Goal: Complete application form

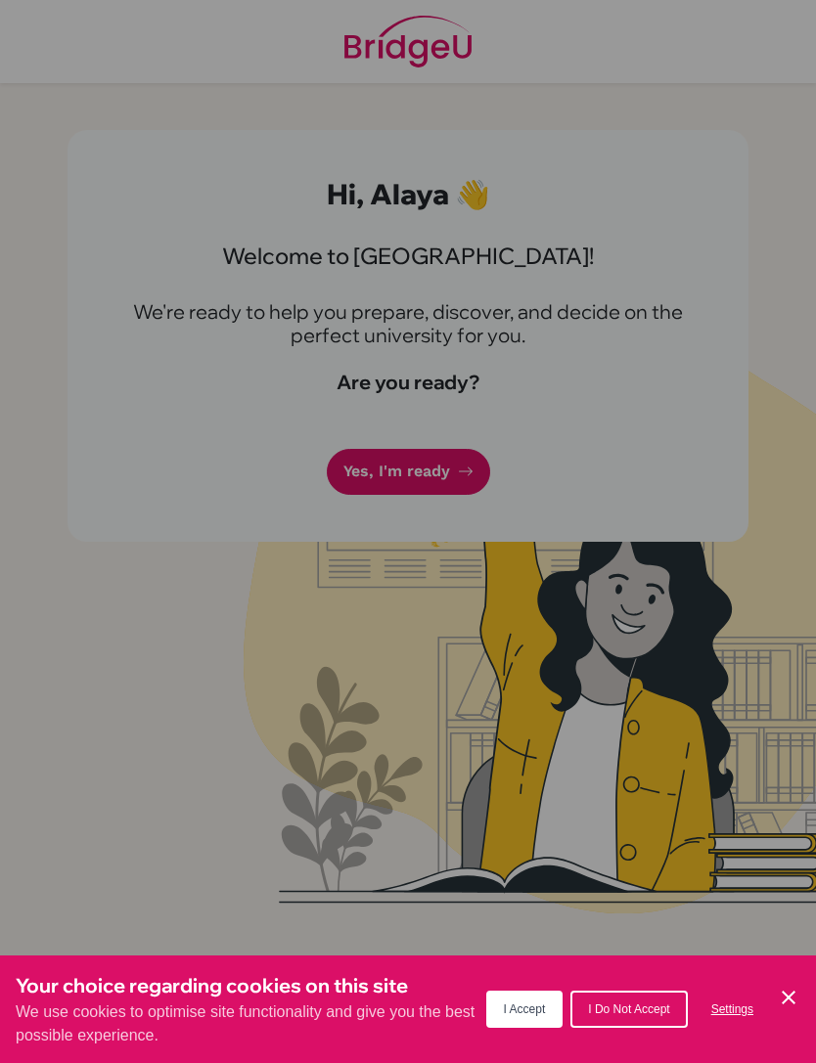
click at [779, 1007] on icon "Cookie Control Close Icon" at bounding box center [788, 997] width 23 height 23
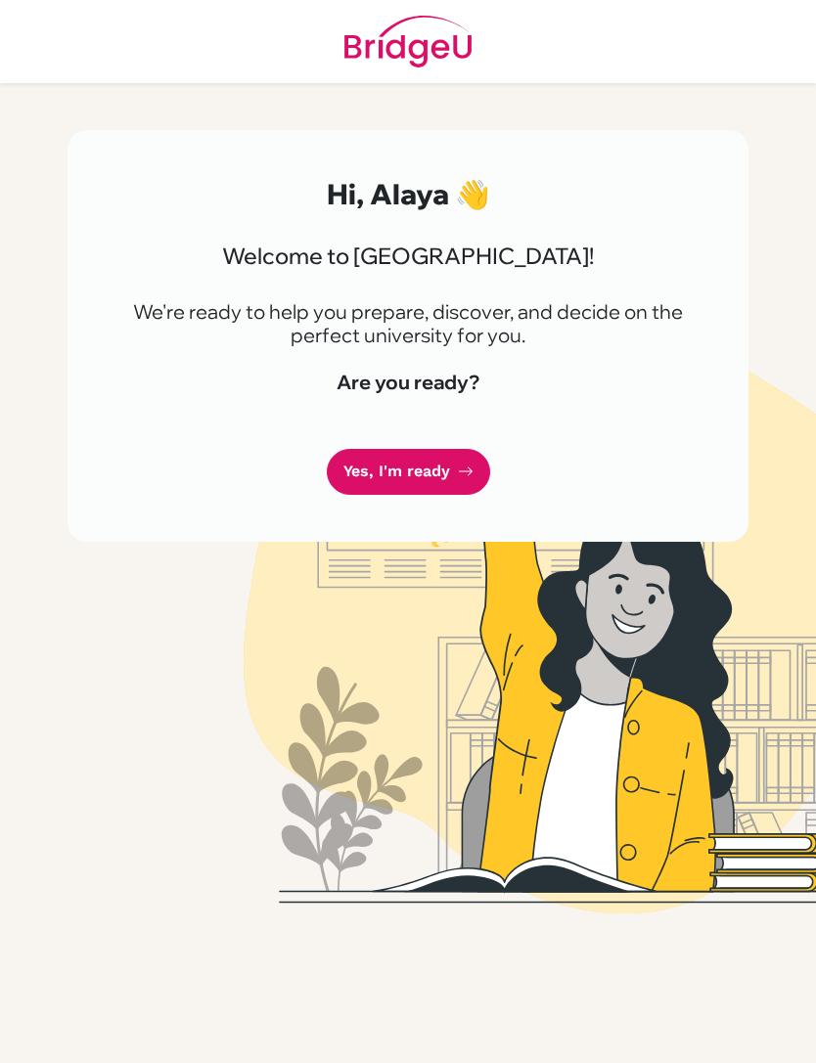
click at [440, 485] on link "Yes, I'm ready" at bounding box center [408, 472] width 163 height 46
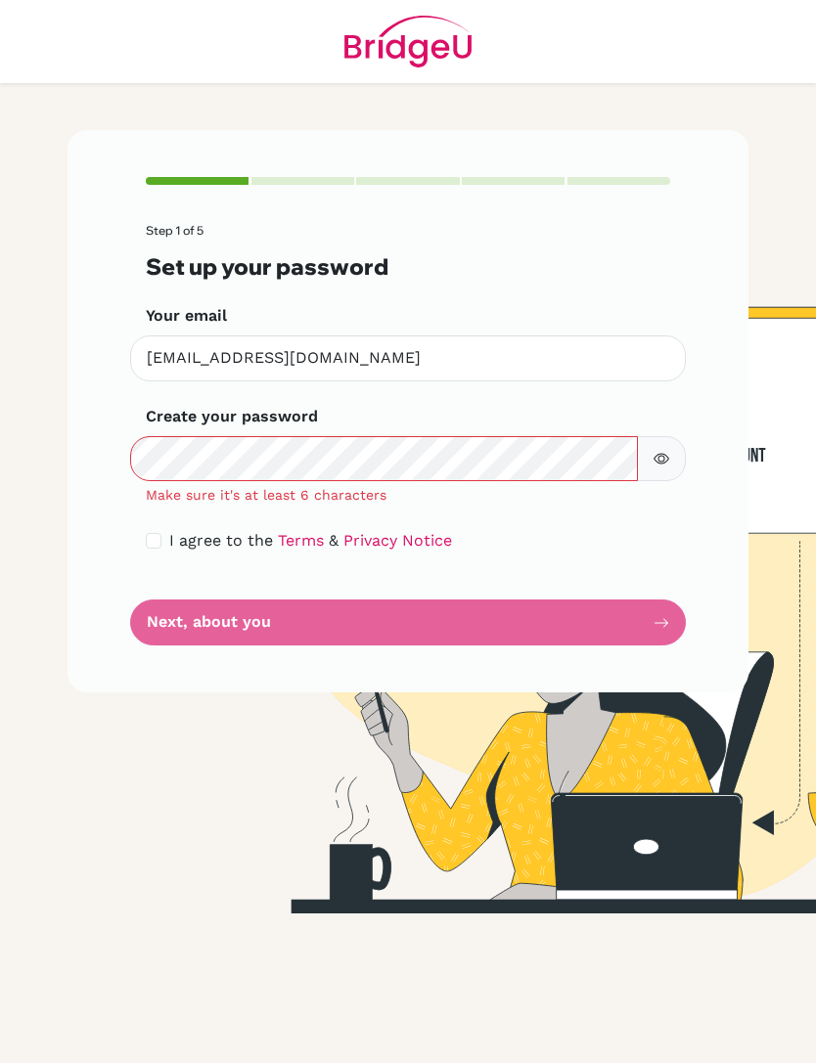
click at [656, 451] on icon "button" at bounding box center [662, 459] width 16 height 16
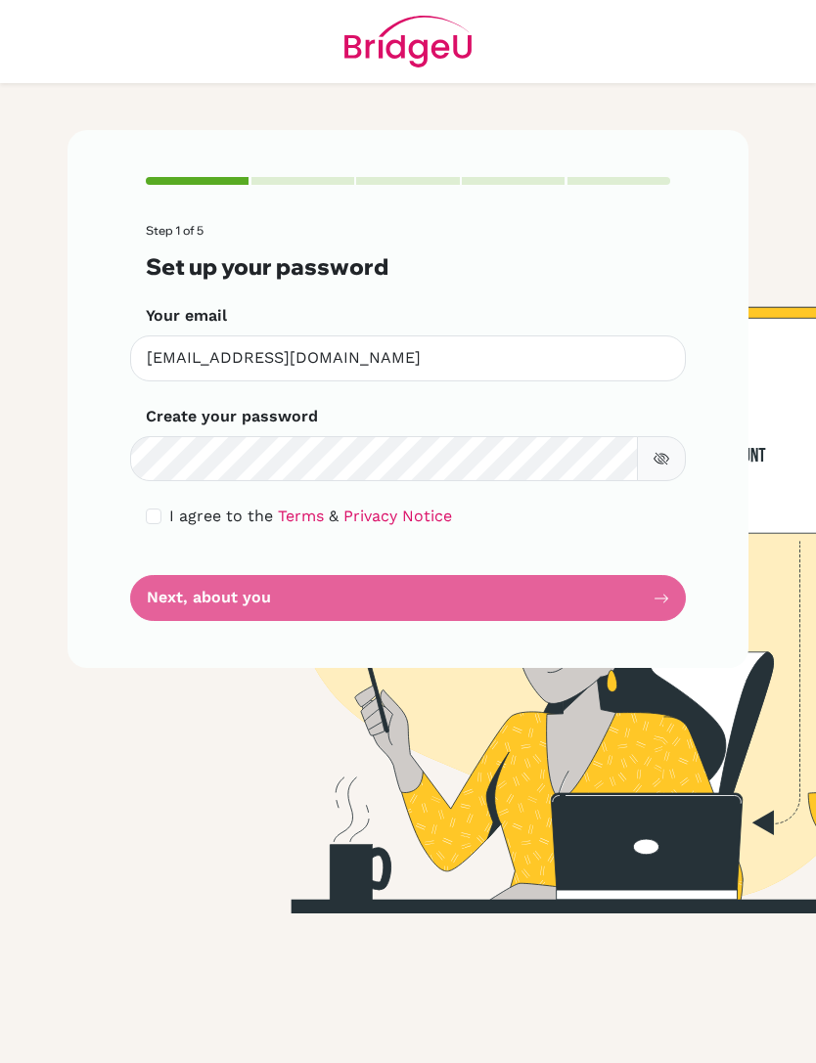
click at [158, 520] on input "checkbox" at bounding box center [154, 517] width 16 height 16
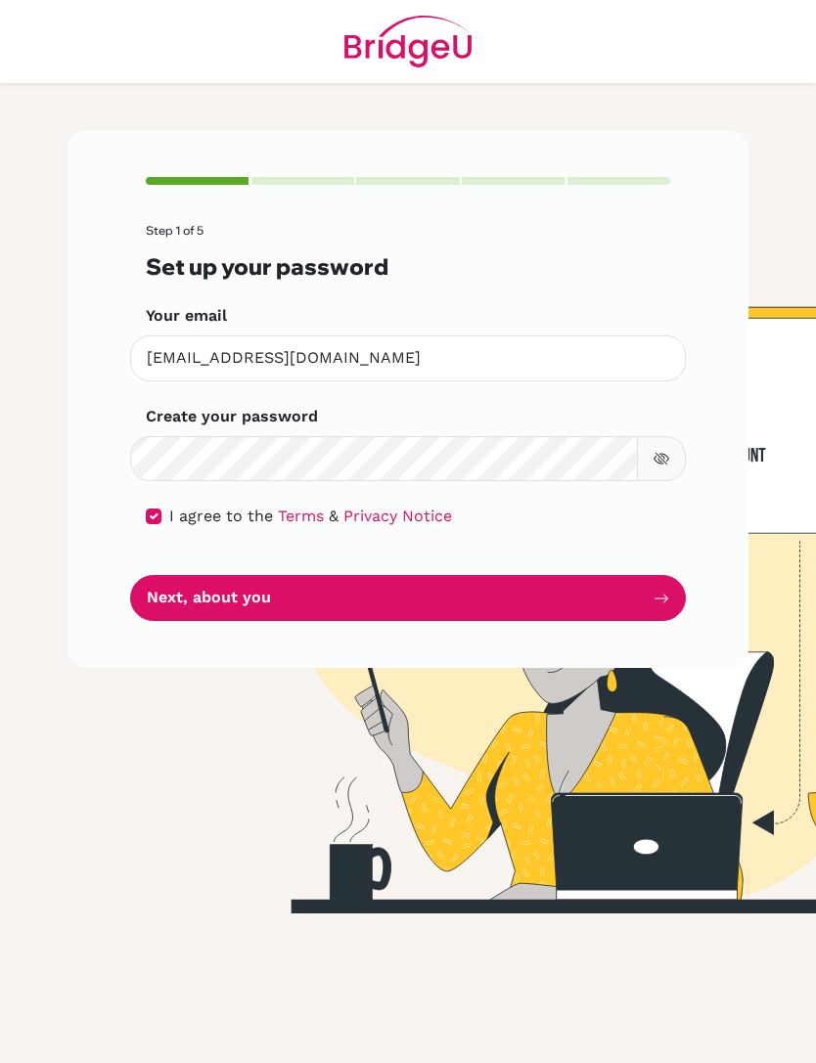
click at [487, 612] on button "Next, about you" at bounding box center [408, 598] width 556 height 46
click at [557, 586] on button "Next, about you" at bounding box center [408, 598] width 556 height 46
click at [565, 598] on button "Next, about you" at bounding box center [408, 598] width 556 height 46
click at [484, 601] on button "Next, about you" at bounding box center [408, 598] width 556 height 46
click at [160, 512] on input "checkbox" at bounding box center [154, 517] width 16 height 16
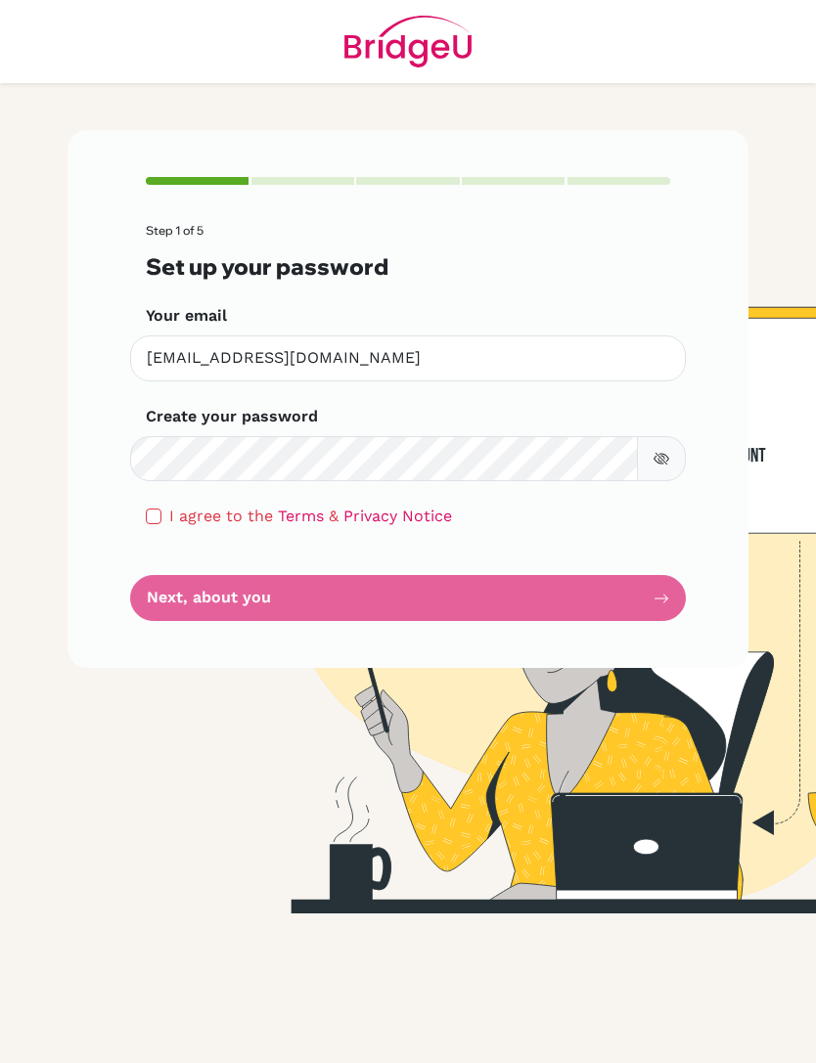
click at [157, 519] on input "checkbox" at bounding box center [154, 517] width 16 height 16
checkbox input "true"
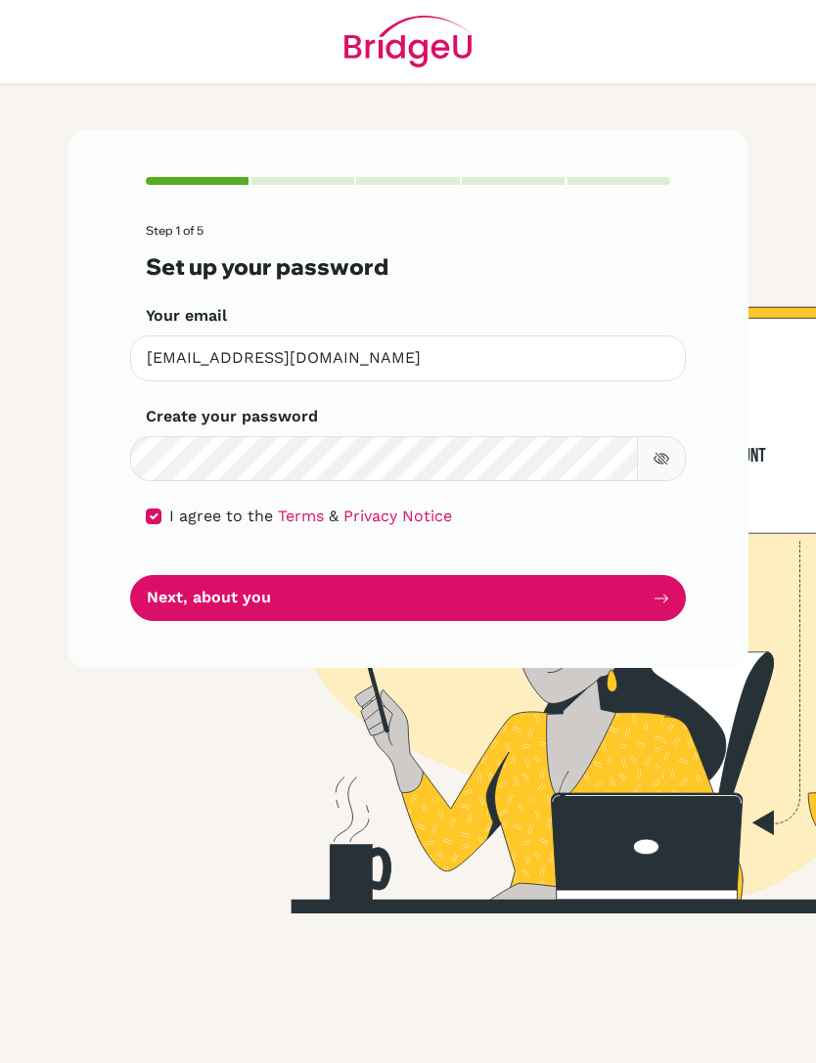
click at [283, 595] on button "Next, about you" at bounding box center [408, 598] width 556 height 46
click at [540, 609] on button "Next, about you" at bounding box center [408, 598] width 556 height 46
click at [310, 608] on button "Next, about you" at bounding box center [408, 598] width 556 height 46
